Goal: Transaction & Acquisition: Download file/media

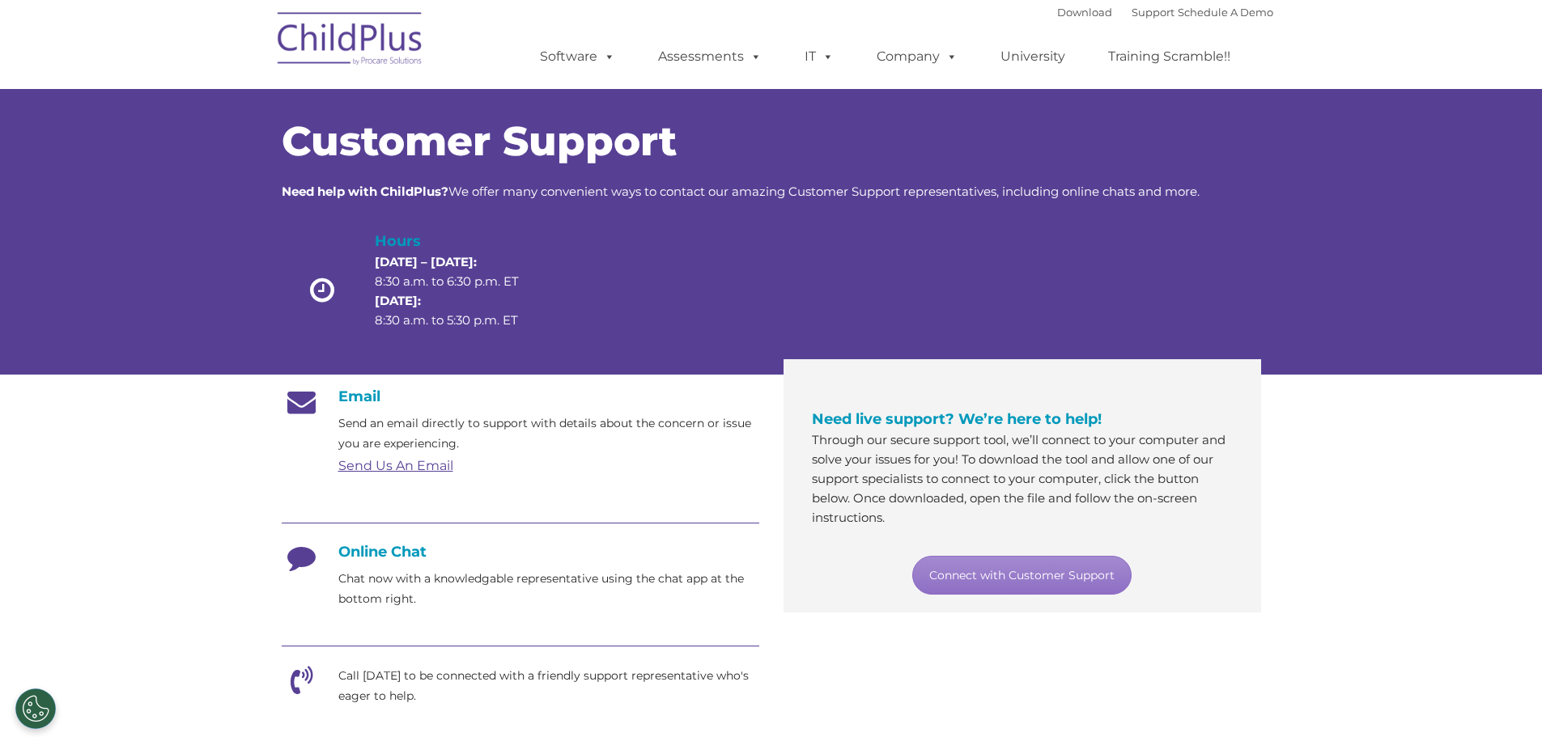
click at [1066, 19] on div "Download Support | Schedule A Demo " at bounding box center [1165, 12] width 216 height 24
click at [1066, 16] on link "Download" at bounding box center [1084, 12] width 55 height 13
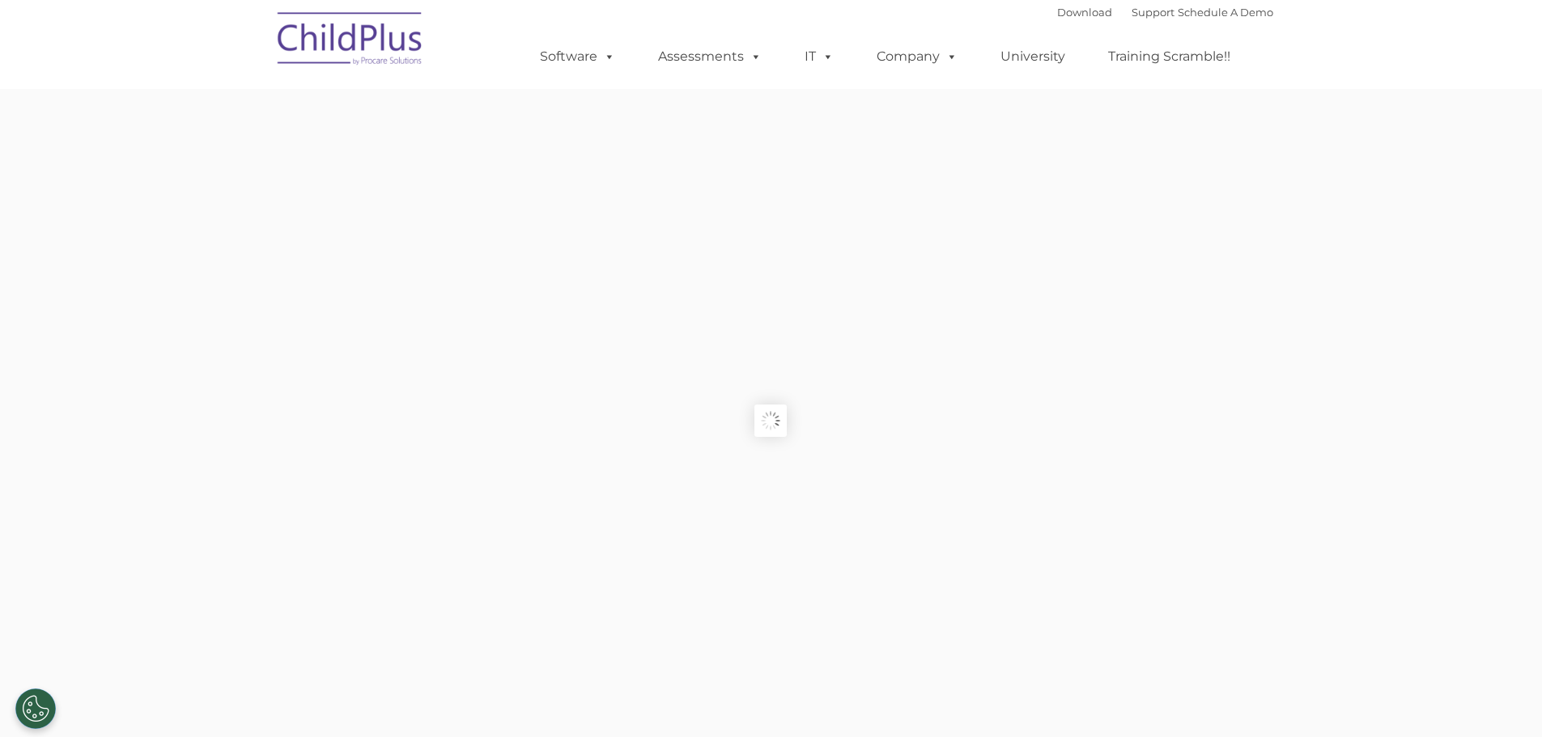
type input ""
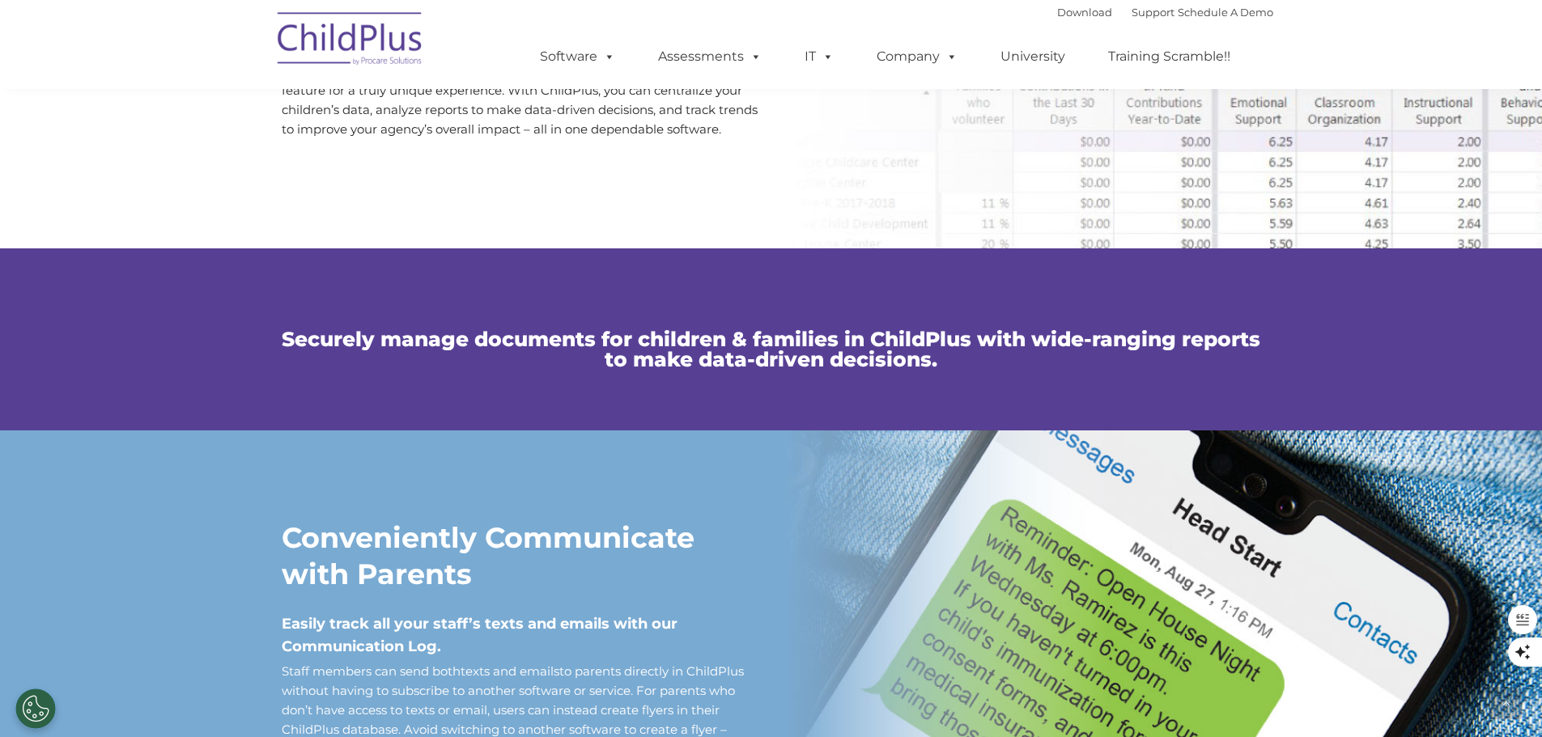
scroll to position [947, 0]
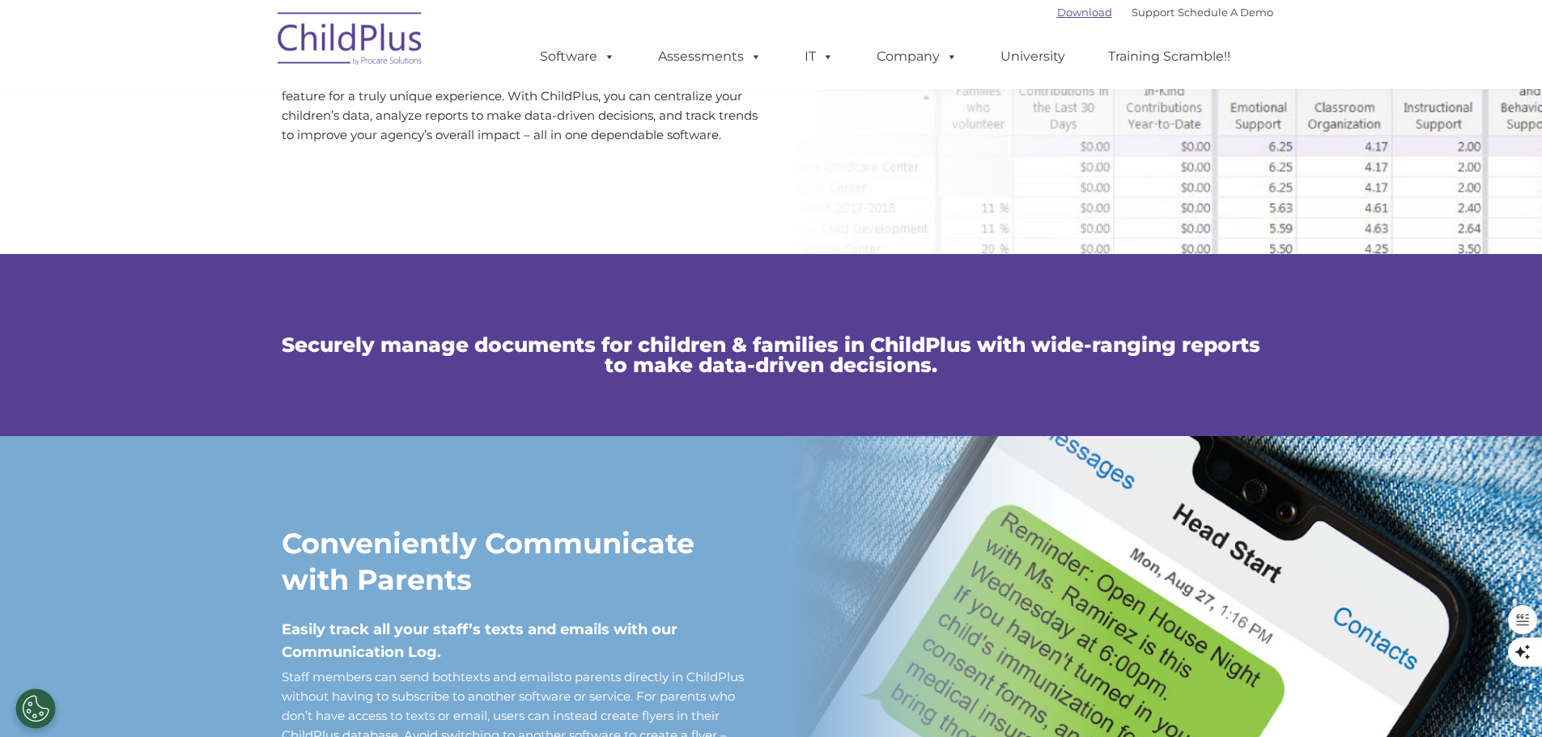
click at [1057, 15] on link "Download" at bounding box center [1084, 12] width 55 height 13
